Goal: Task Accomplishment & Management: Manage account settings

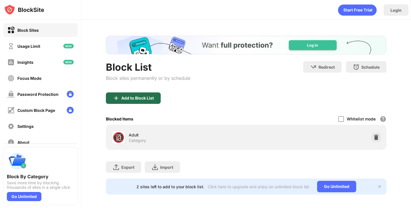
click at [150, 100] on div "Add to Block List" at bounding box center [133, 97] width 55 height 11
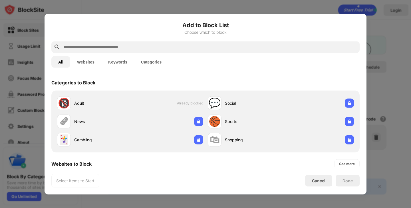
click at [201, 47] on input "text" at bounding box center [210, 46] width 295 height 7
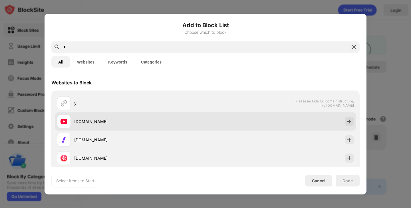
type input "*"
click at [105, 119] on div "[DOMAIN_NAME]" at bounding box center [139, 121] width 131 height 6
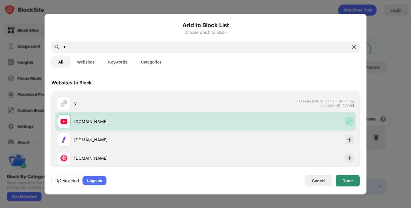
click at [345, 184] on div "Done" at bounding box center [348, 180] width 24 height 11
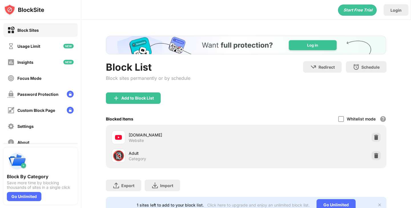
click at [144, 91] on div "Block List Block sites permanently or by schedule" at bounding box center [148, 76] width 85 height 31
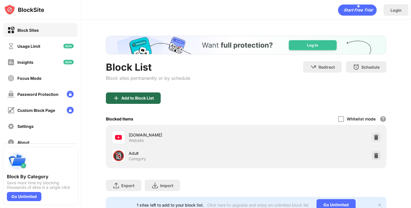
click at [144, 95] on div "Add to Block List" at bounding box center [133, 97] width 55 height 11
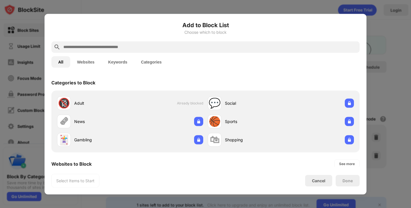
click at [117, 53] on div "All Websites Keywords Categories" at bounding box center [205, 62] width 309 height 18
click at [117, 45] on input "text" at bounding box center [210, 46] width 295 height 7
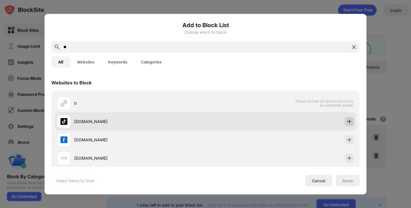
type input "**"
click at [348, 121] on img at bounding box center [350, 121] width 6 height 6
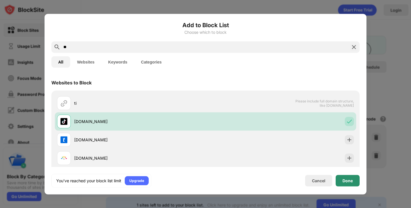
click at [348, 179] on div "Done" at bounding box center [348, 180] width 10 height 5
